Goal: Task Accomplishment & Management: Manage account settings

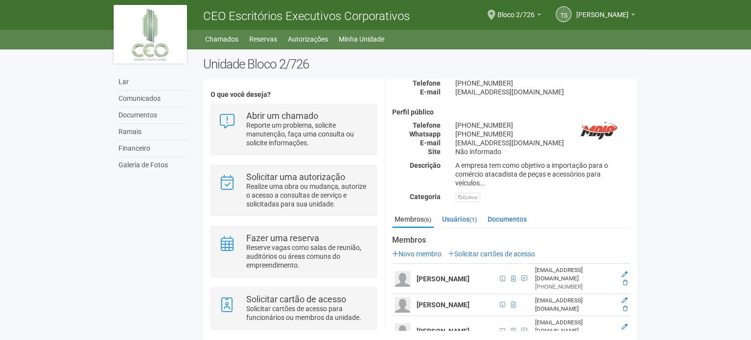
scroll to position [147, 0]
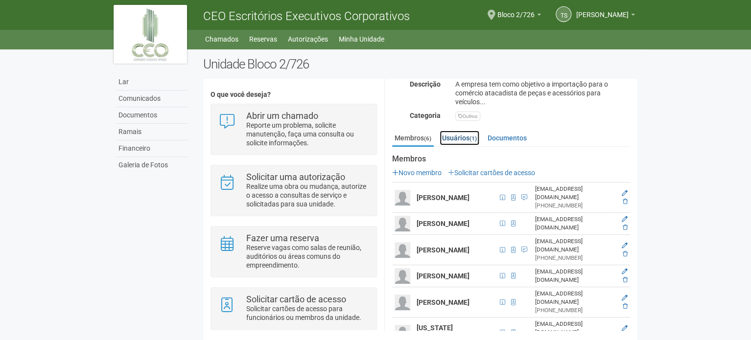
click at [456, 136] on font "Usuários" at bounding box center [455, 138] width 27 height 8
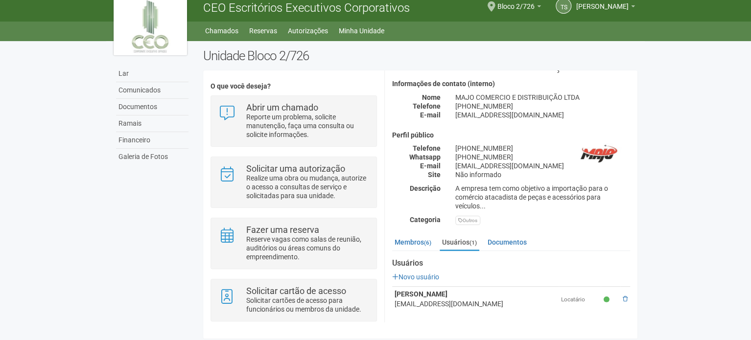
scroll to position [10, 0]
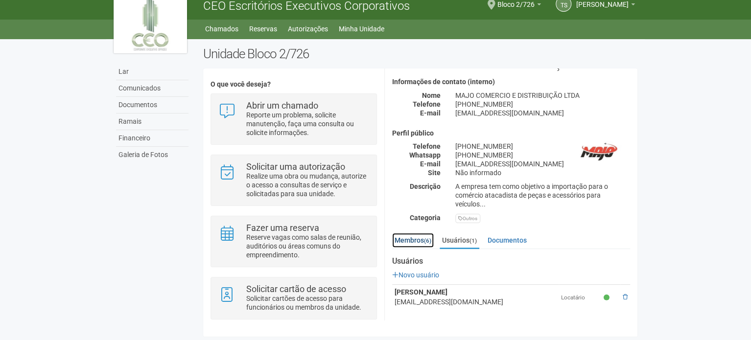
click at [406, 240] on font "Membros" at bounding box center [409, 241] width 29 height 8
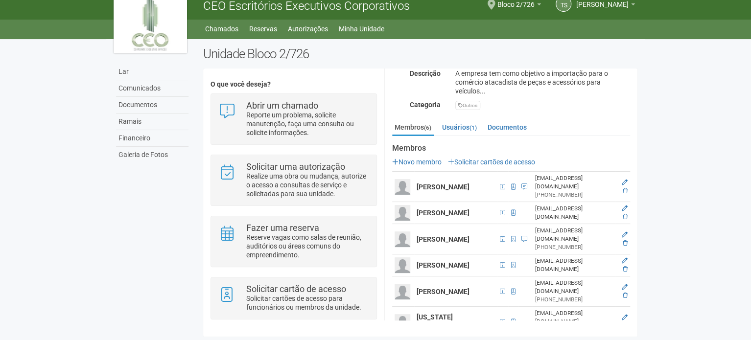
scroll to position [156, 0]
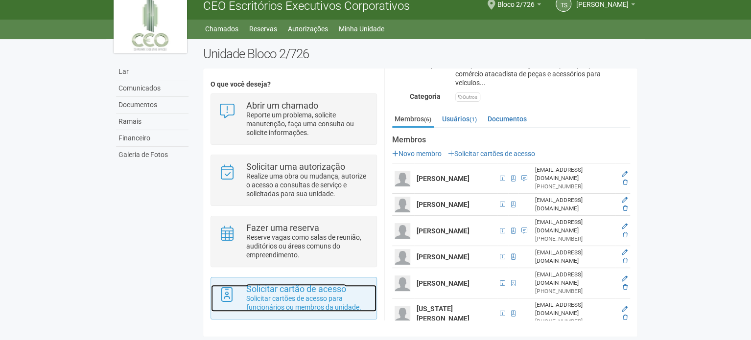
click at [292, 295] on font "Solicitar cartões de acesso para funcionários ou membros da unidade." at bounding box center [303, 303] width 115 height 17
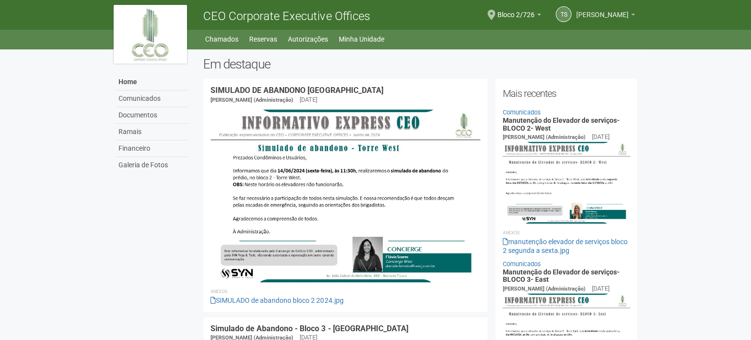
click at [586, 16] on span "[PERSON_NAME]" at bounding box center [602, 9] width 52 height 17
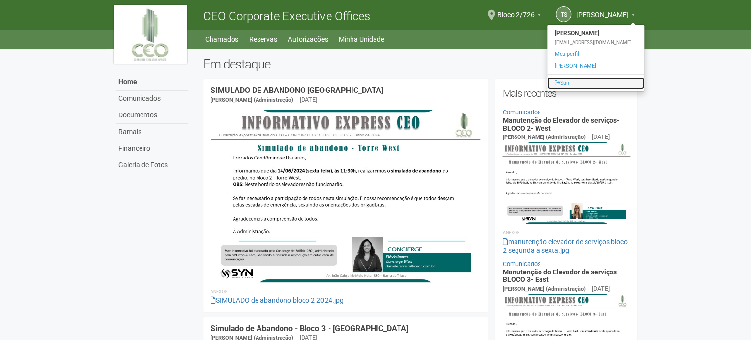
click at [555, 85] on icon at bounding box center [557, 82] width 5 height 5
